Goal: Task Accomplishment & Management: Use online tool/utility

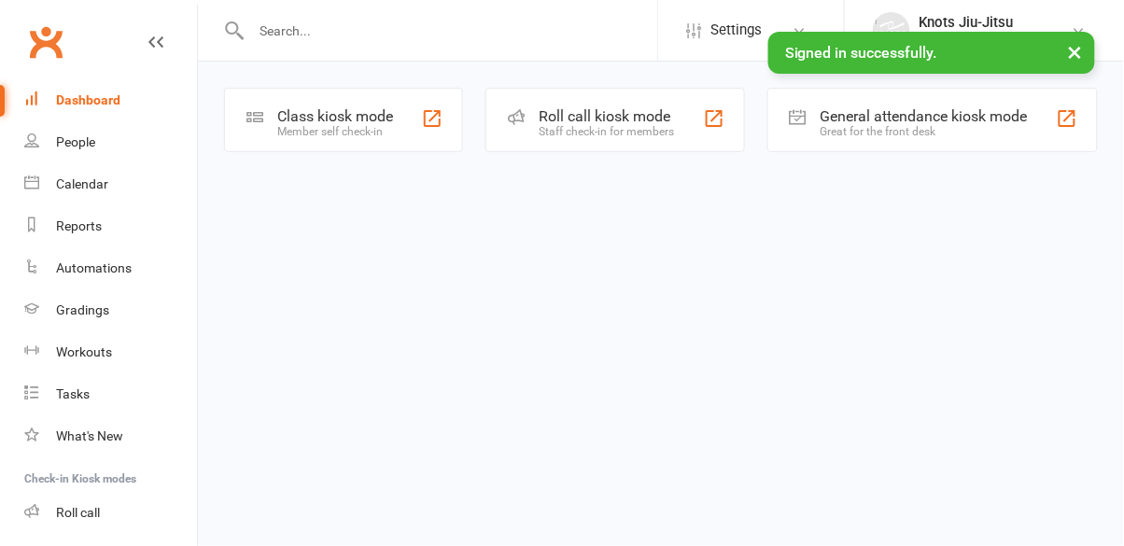
click at [357, 127] on div "Member self check-in" at bounding box center [335, 131] width 116 height 13
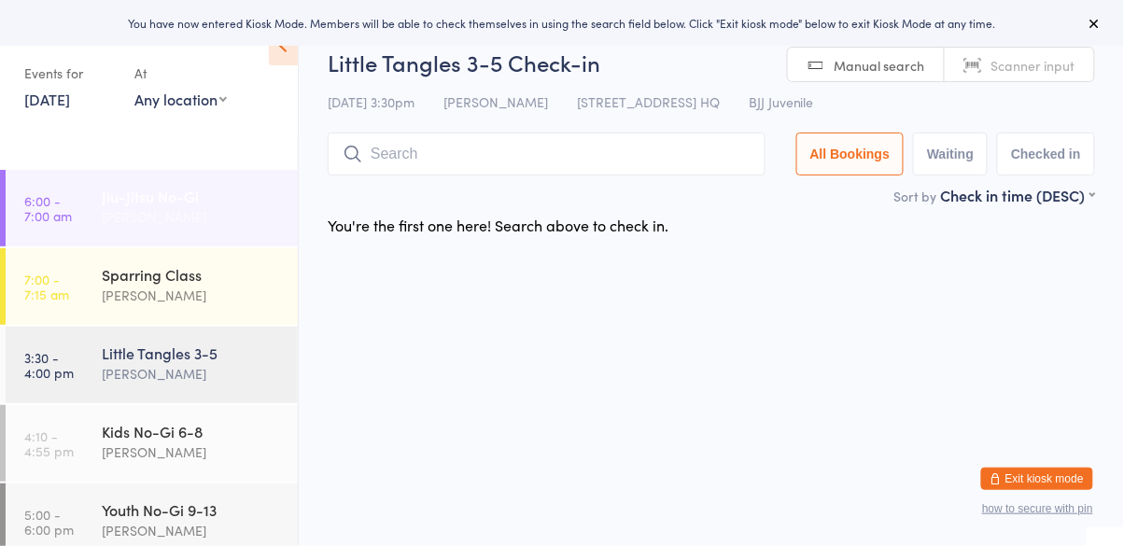
click at [173, 195] on div "Jiu-Jitsu No-Gi" at bounding box center [192, 196] width 180 height 21
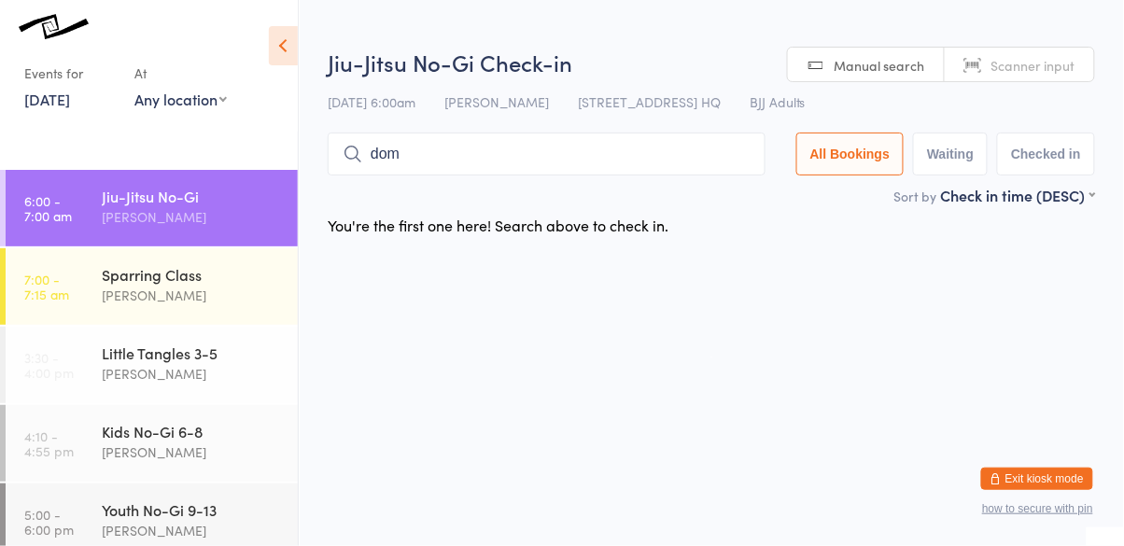
type input "dom"
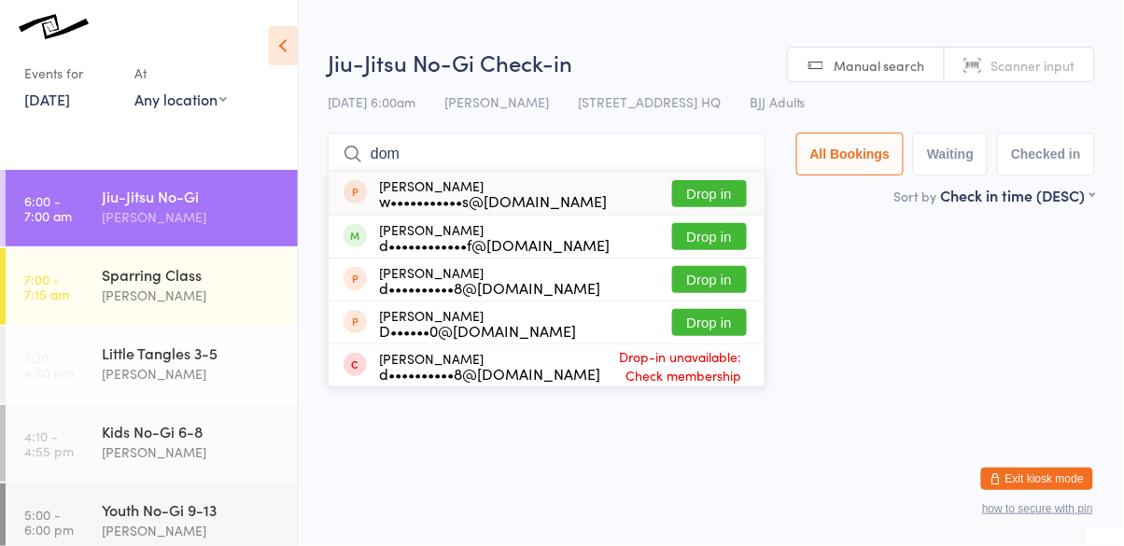
click at [722, 237] on button "Drop in" at bounding box center [709, 236] width 75 height 27
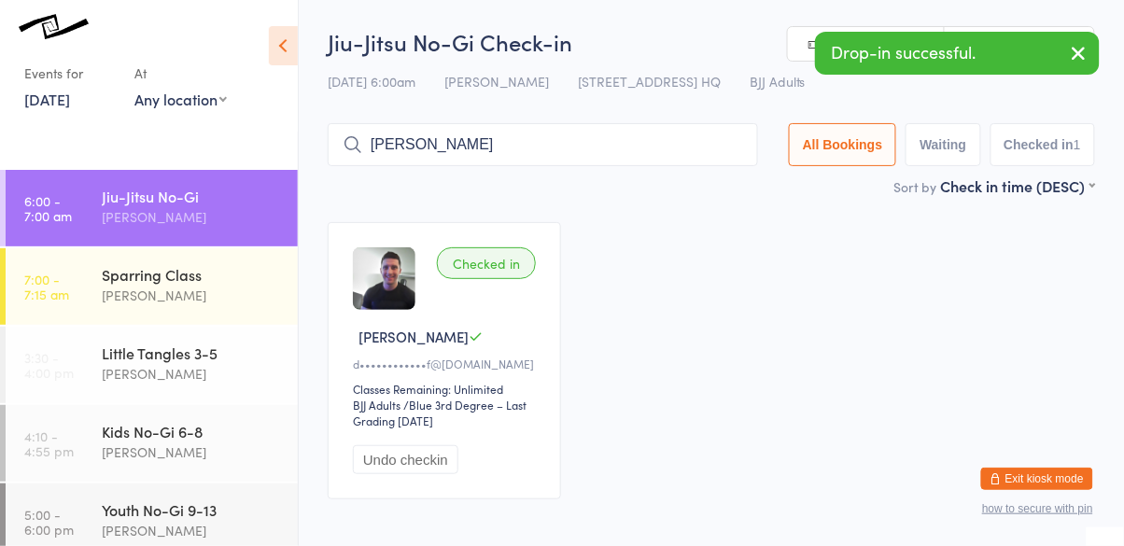
type input "[PERSON_NAME]"
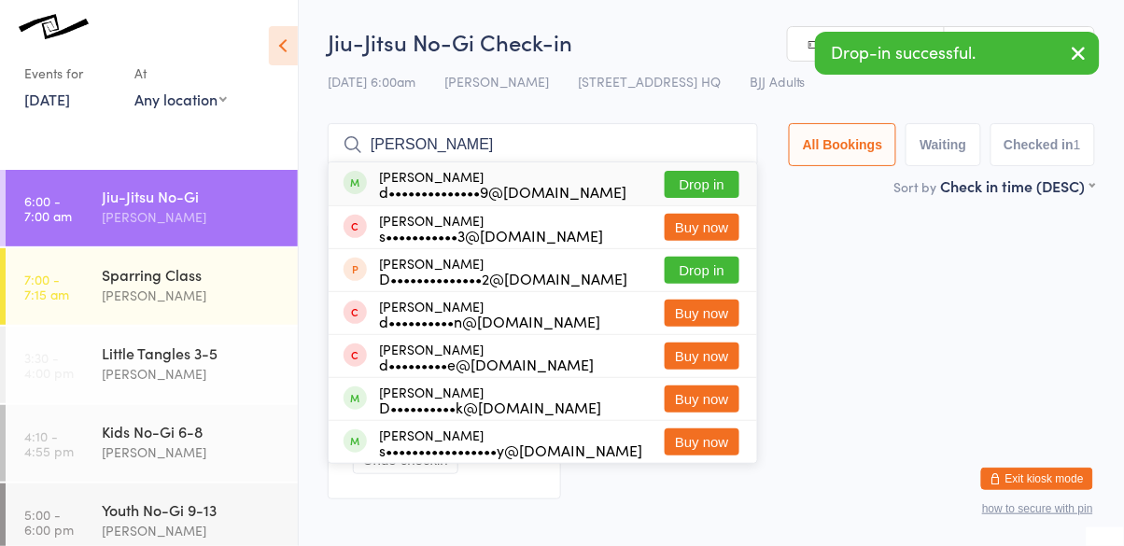
click at [717, 178] on button "Drop in" at bounding box center [702, 184] width 75 height 27
